Goal: Task Accomplishment & Management: Manage account settings

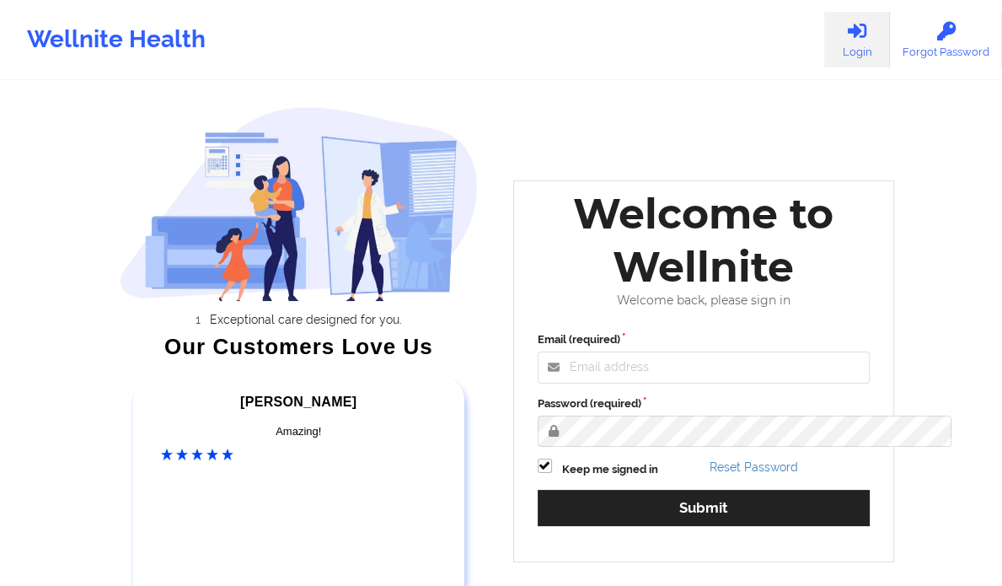
click at [617, 292] on div "Welcome to Wellnite" at bounding box center [704, 240] width 357 height 106
click at [629, 384] on input "Email (required)" at bounding box center [704, 368] width 333 height 32
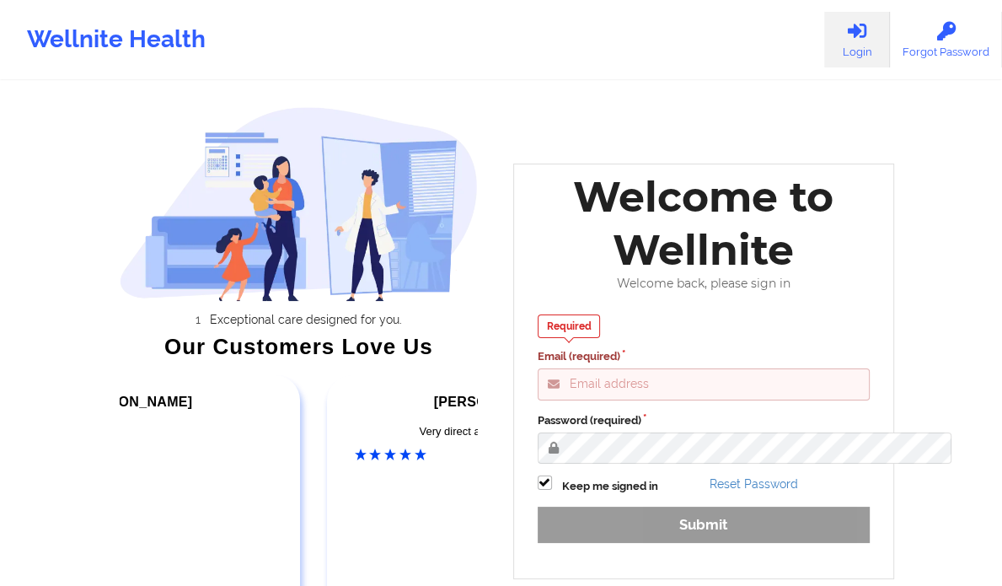
type input "[PERSON_NAME][EMAIL_ADDRESS][DOMAIN_NAME]"
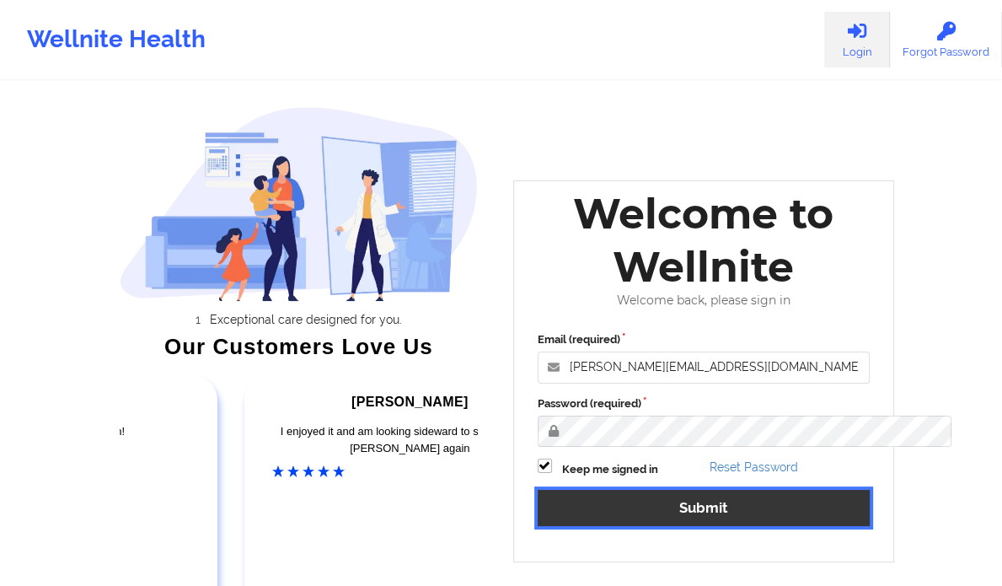
click at [674, 522] on button "Submit" at bounding box center [704, 508] width 333 height 36
